Goal: Task Accomplishment & Management: Use online tool/utility

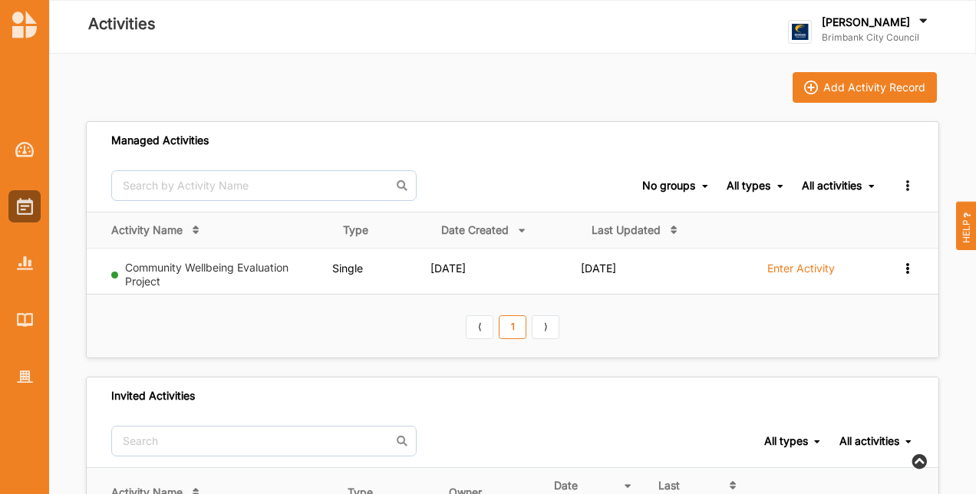
scroll to position [281, 0]
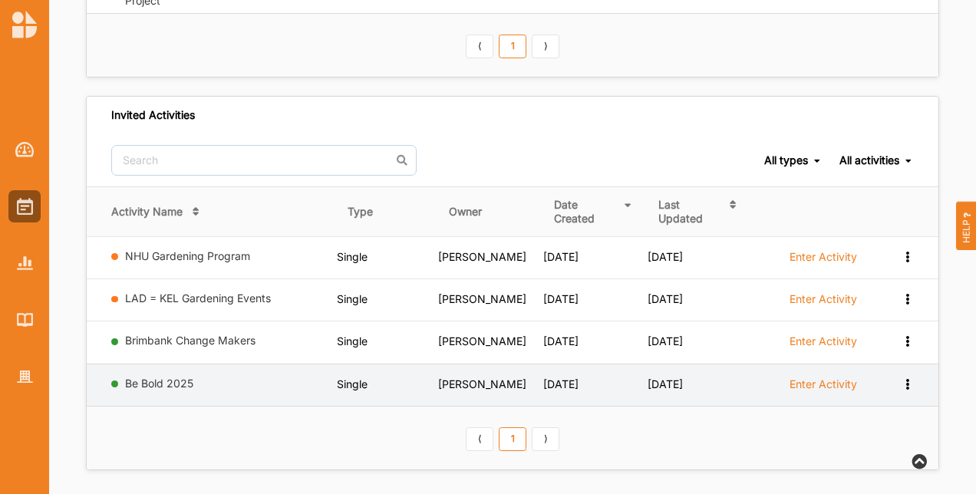
click at [150, 384] on label "Be Bold 2025" at bounding box center [228, 384] width 206 height 14
click at [137, 367] on td "Be Bold 2025" at bounding box center [212, 385] width 250 height 42
click at [141, 377] on link "Be Bold 2025" at bounding box center [159, 383] width 68 height 13
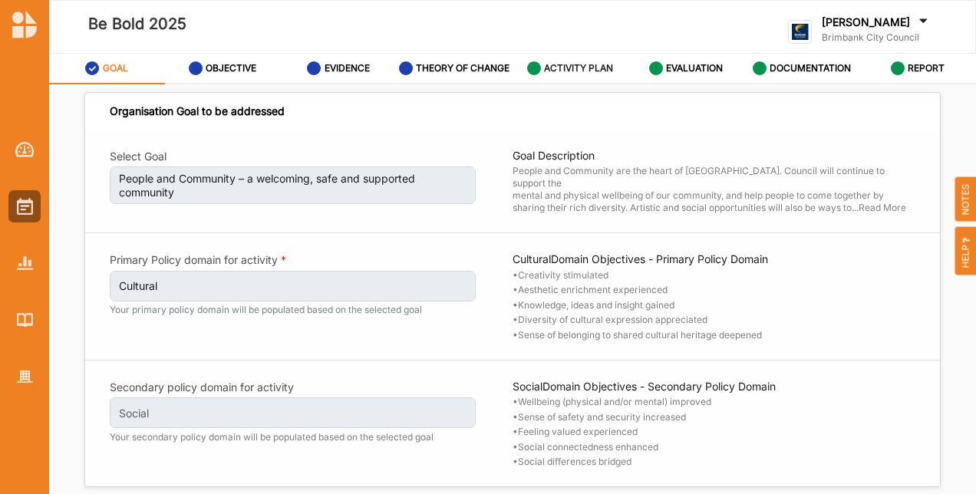
click at [586, 71] on label "ACTIVITY PLAN" at bounding box center [578, 68] width 69 height 12
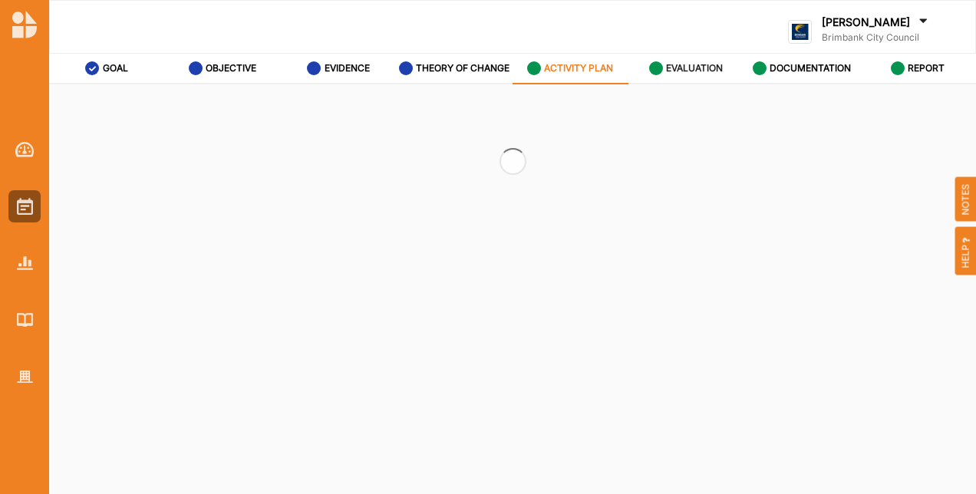
click at [687, 70] on label "EVALUATION" at bounding box center [694, 68] width 57 height 12
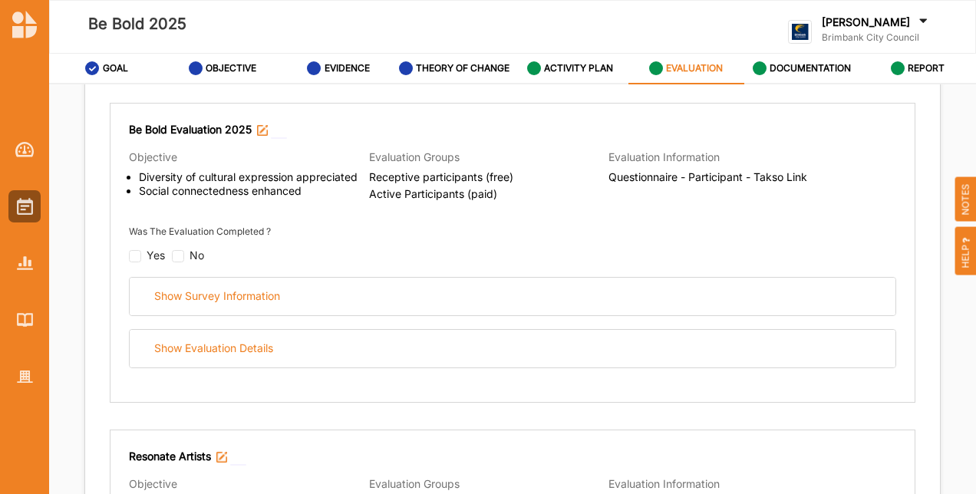
scroll to position [307, 0]
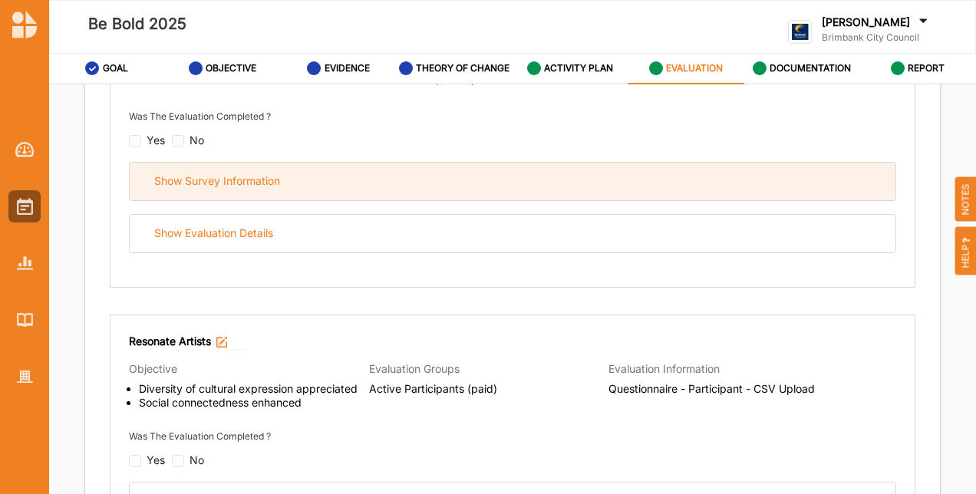
click at [281, 183] on div "Show Survey Information" at bounding box center [513, 182] width 766 height 38
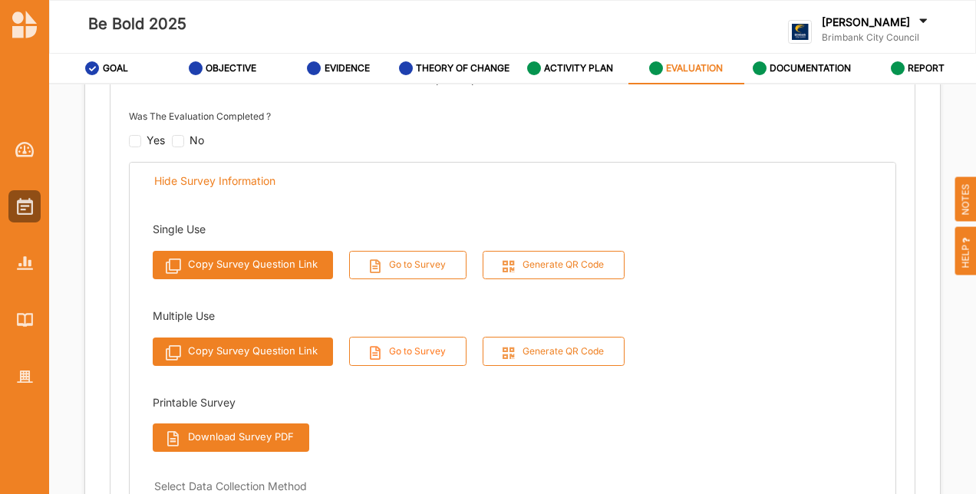
click at [423, 353] on button "Go to Survey" at bounding box center [408, 351] width 118 height 28
click at [905, 37] on label "Brimbank City Council" at bounding box center [876, 37] width 109 height 12
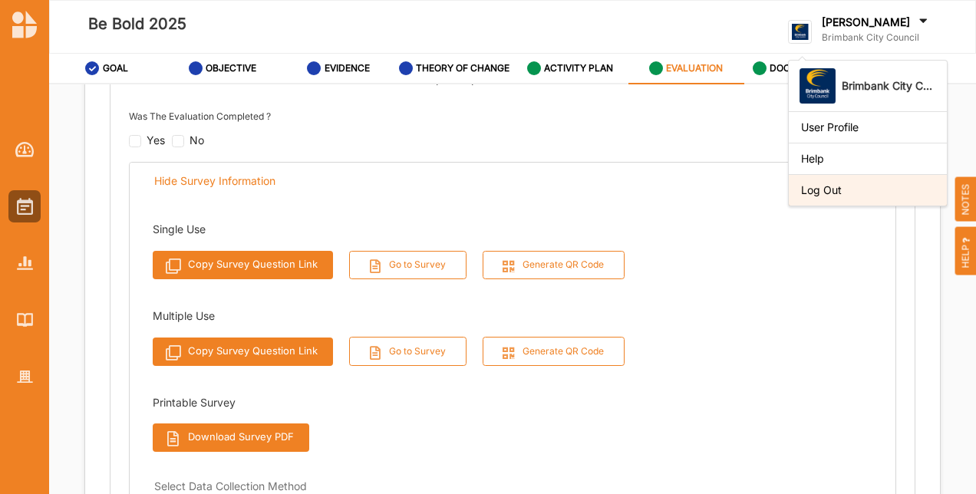
click at [853, 195] on div "Log Out" at bounding box center [867, 190] width 133 height 14
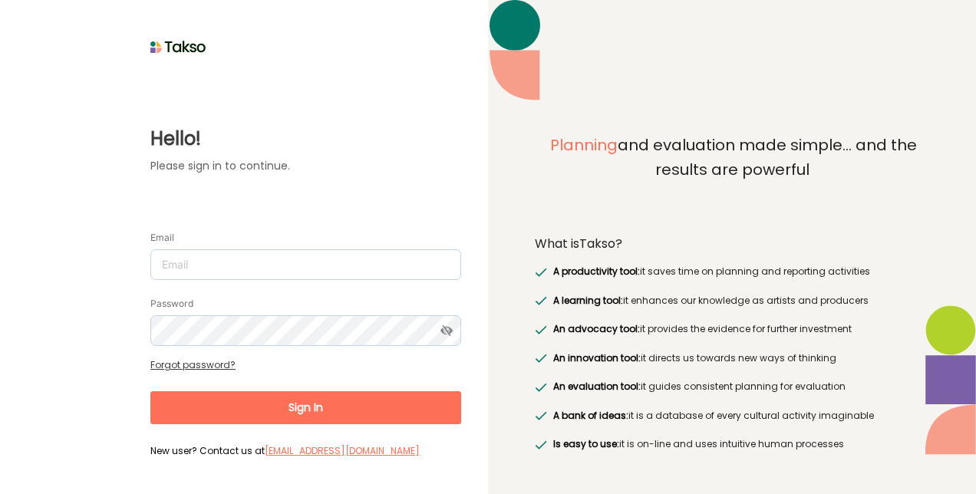
click at [216, 296] on div "Password" at bounding box center [305, 320] width 311 height 51
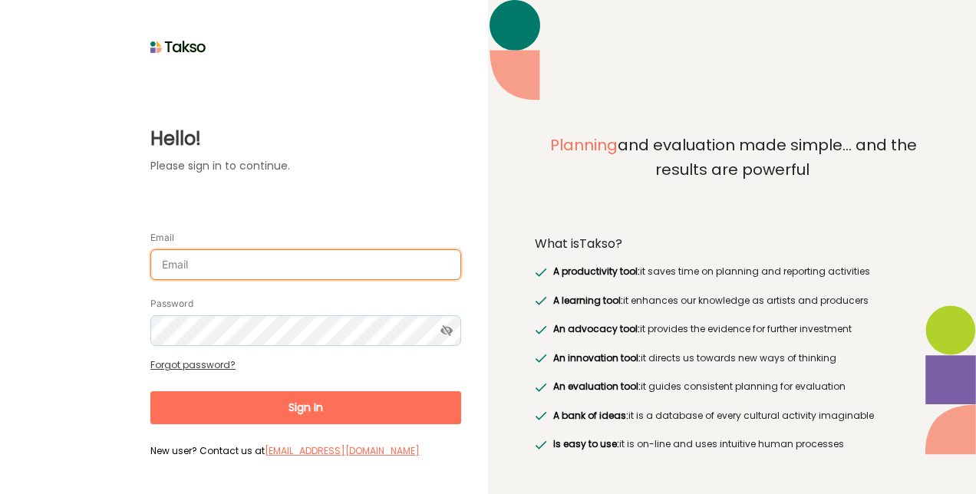
click at [220, 276] on input "Email" at bounding box center [305, 264] width 311 height 31
type input "raji.uppal@culturaldevelopment.net.au"
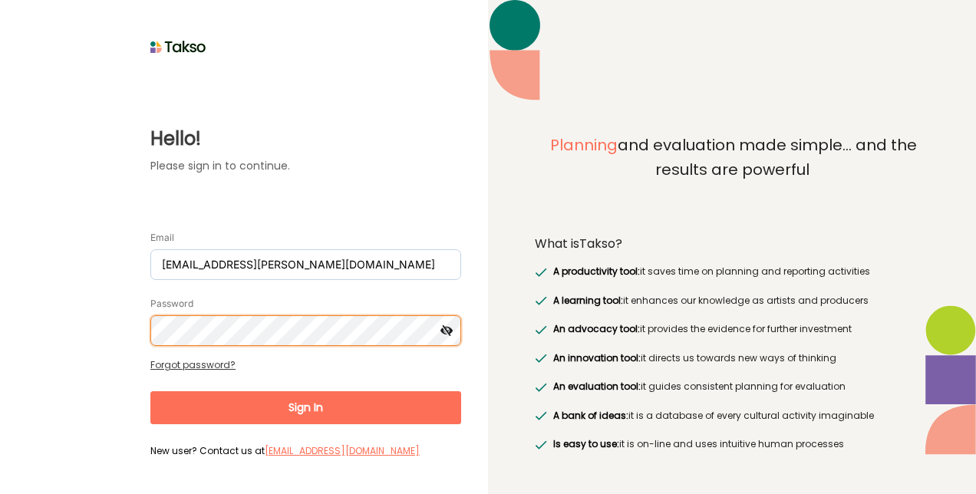
click at [150, 391] on button "Sign In" at bounding box center [305, 407] width 311 height 33
